Goal: Task Accomplishment & Management: Use online tool/utility

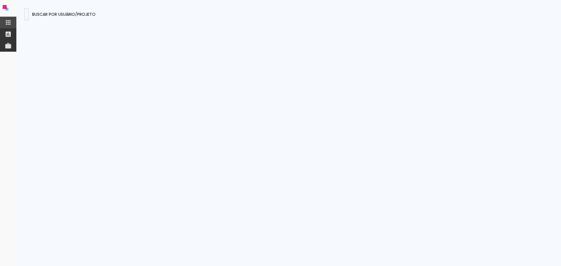
click at [27, 17] on div at bounding box center [27, 17] width 0 height 1
click at [27, 13] on input at bounding box center [27, 14] width 0 height 6
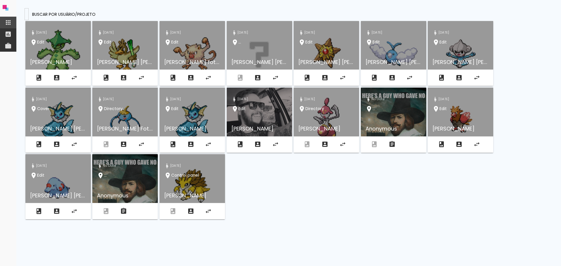
click at [27, 15] on input at bounding box center [27, 14] width 0 height 6
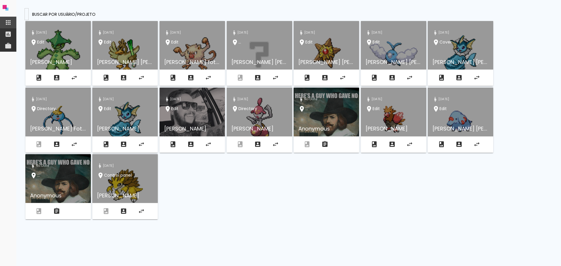
paste input "reDxAfsNm5jNdMcji"
type input "reDxAfsNm5jNdMcji"
type paper-input "reDxAfsNm5jNdMcji"
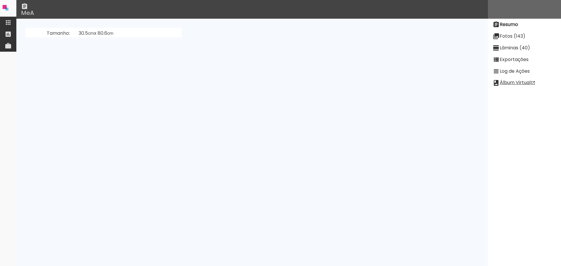
click at [523, 43] on paper-item "Lâminas (40)" at bounding box center [524, 48] width 73 height 12
click at [0, 0] on slot "Fotos (143)" at bounding box center [0, 0] width 0 height 0
click at [0, 0] on slot "Lâminas (40)" at bounding box center [0, 0] width 0 height 0
click at [525, 56] on paper-item "Exportações" at bounding box center [524, 60] width 73 height 12
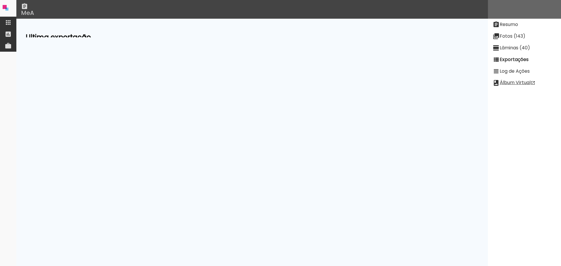
click at [0, 0] on slot "Log de Ações" at bounding box center [0, 0] width 0 height 0
click at [0, 0] on slot "Exportações" at bounding box center [0, 0] width 0 height 0
click at [0, 0] on slot "Lâminas (40)" at bounding box center [0, 0] width 0 height 0
click at [0, 0] on slot "Fotos (143)" at bounding box center [0, 0] width 0 height 0
click at [0, 0] on slot "Resumo" at bounding box center [0, 0] width 0 height 0
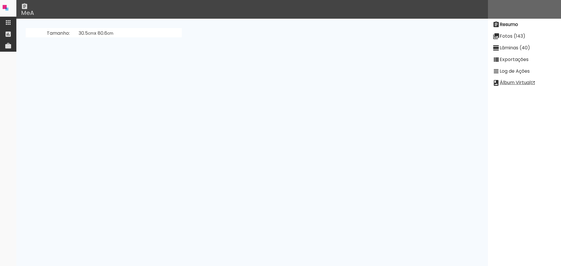
click at [0, 0] on slot "Fotos (143)" at bounding box center [0, 0] width 0 height 0
click at [138, 51] on input at bounding box center [138, 52] width 92 height 7
click at [184, 55] on div "todas (143) creating (0) displayable (0) displaying (0) failed (16) printable (…" at bounding box center [252, 53] width 453 height 13
click at [336, 54] on input "todas ()" at bounding box center [362, 52] width 92 height 7
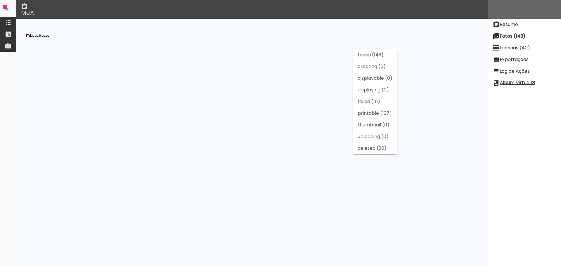
click at [0, 0] on slot "failed (16)" at bounding box center [0, 0] width 0 height 0
type input "failed (16)"
drag, startPoint x: 29, startPoint y: 62, endPoint x: 282, endPoint y: 222, distance: 299.3
click at [0, 0] on slot "20 3 (4).JPG FbxR7TjwRqnL2vxy8 3648 x 2432 display #2 upload #2 failed 39 7 (1)…" at bounding box center [0, 0] width 0 height 0
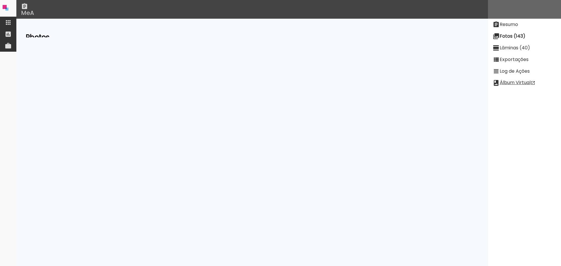
click at [60, 229] on div "ceriiii (8).JPG" at bounding box center [49, 227] width 20 height 12
drag, startPoint x: 74, startPoint y: 235, endPoint x: 22, endPoint y: 62, distance: 180.8
click at [22, 37] on neon-animatable "Photos todas (143) creating (0) displayable (0) displaying (0) failed (16) prin…" at bounding box center [252, 28] width 472 height 19
click at [113, 155] on div "jfYg6m7gmDCsuYo8G" at bounding box center [87, 159] width 54 height 12
drag, startPoint x: 460, startPoint y: 65, endPoint x: 301, endPoint y: 45, distance: 160.3
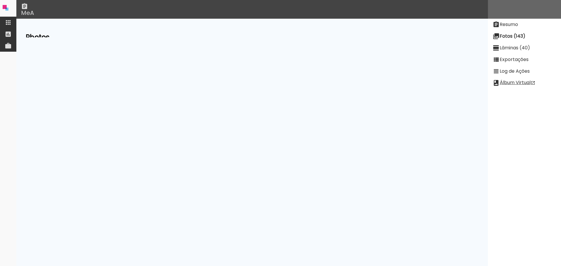
click at [237, 65] on iron-icon at bounding box center [231, 64] width 12 height 7
